Goal: Find specific page/section: Find specific page/section

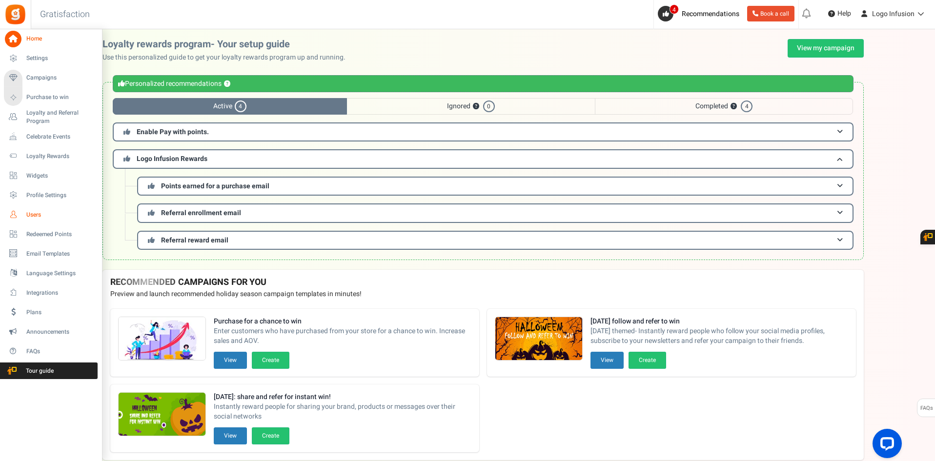
click at [29, 216] on span "Users" at bounding box center [60, 215] width 68 height 8
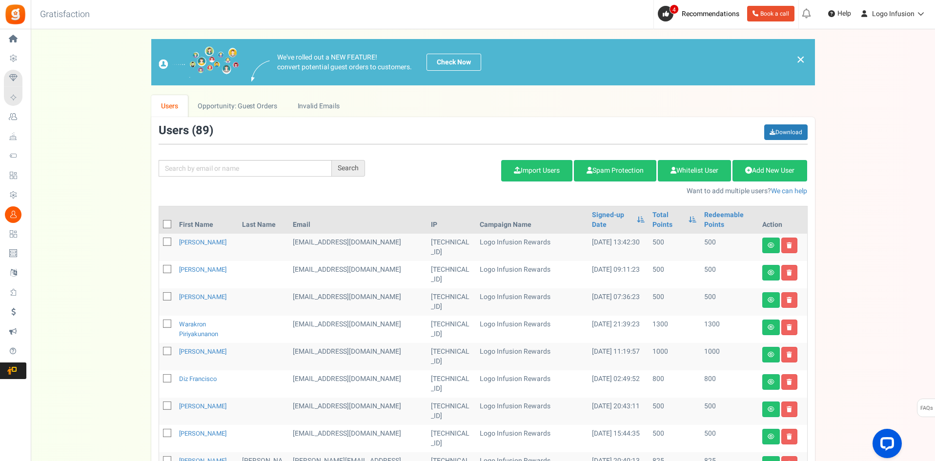
click at [229, 180] on div "Search Add Etsy Order Delete Selected Users Import Users Spam Protection Subtra…" at bounding box center [483, 160] width 664 height 72
click at [228, 169] on input "text" at bounding box center [245, 168] width 173 height 17
type input "appsmav"
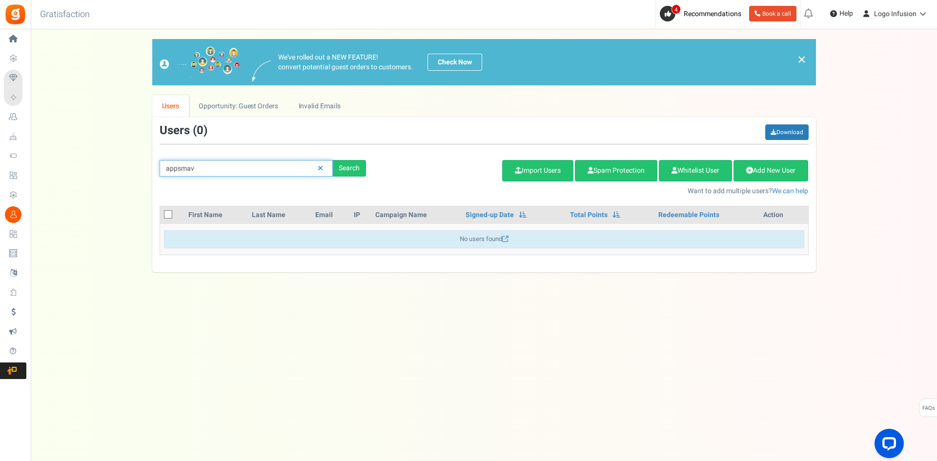
click at [228, 168] on input "appsmav" at bounding box center [246, 168] width 173 height 17
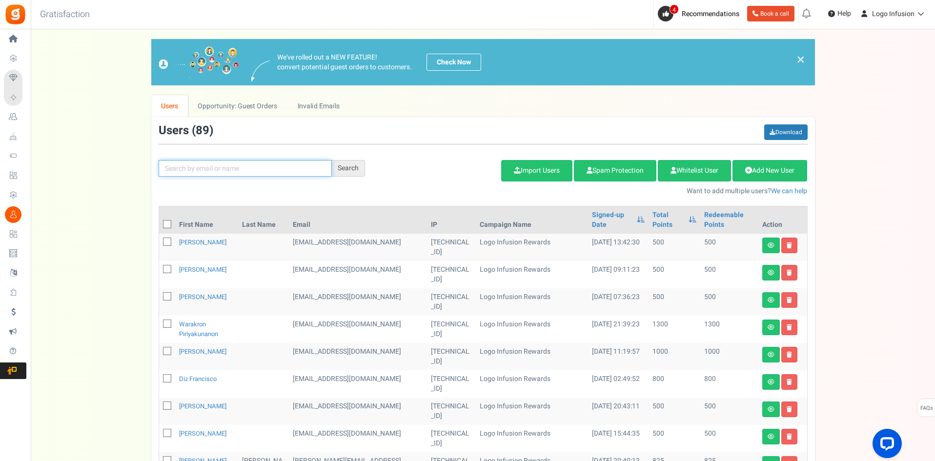
click at [225, 166] on input "text" at bounding box center [245, 168] width 173 height 17
paste input "[EMAIL_ADDRESS][DOMAIN_NAME]"
type input "[EMAIL_ADDRESS][DOMAIN_NAME]"
click at [338, 173] on div "Search" at bounding box center [348, 168] width 33 height 17
